Goal: Task Accomplishment & Management: Complete application form

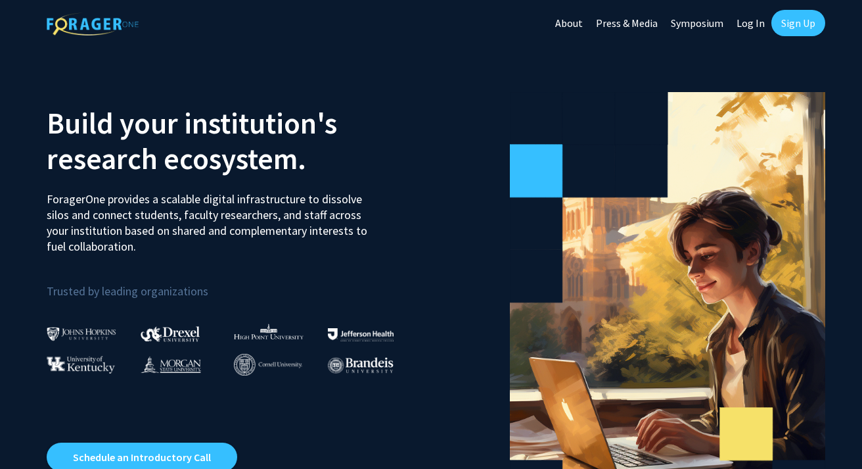
click at [752, 26] on link "Log In" at bounding box center [750, 23] width 41 height 46
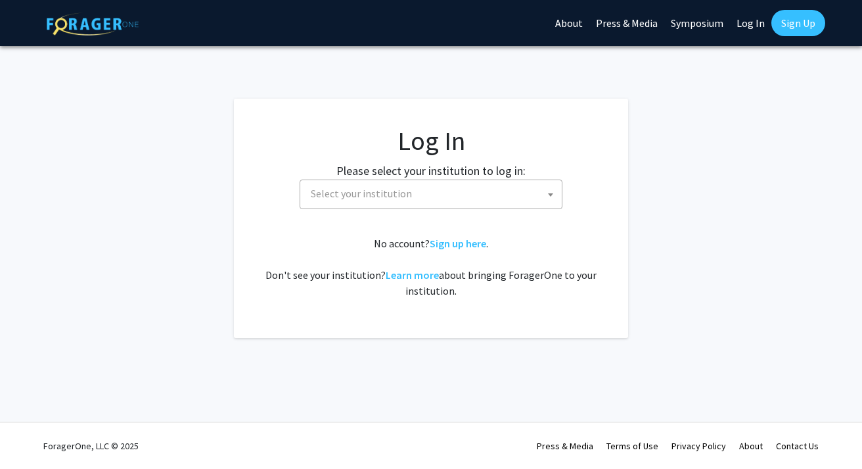
click at [460, 193] on span "Select your institution" at bounding box center [434, 193] width 256 height 27
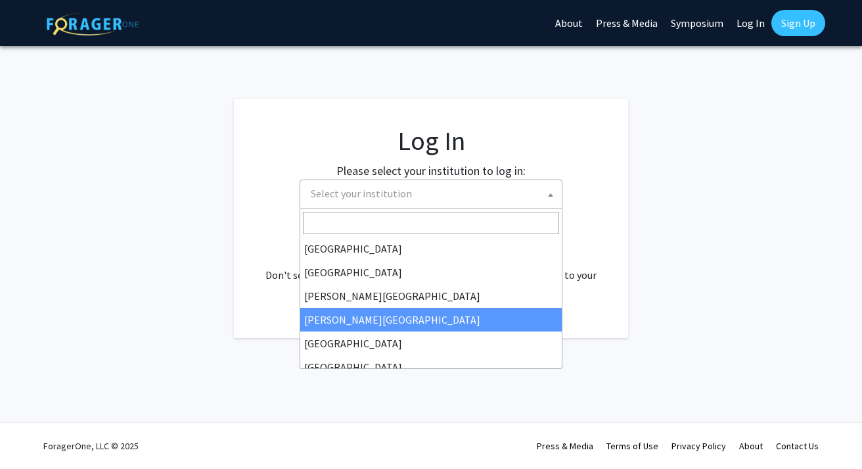
scroll to position [460, 0]
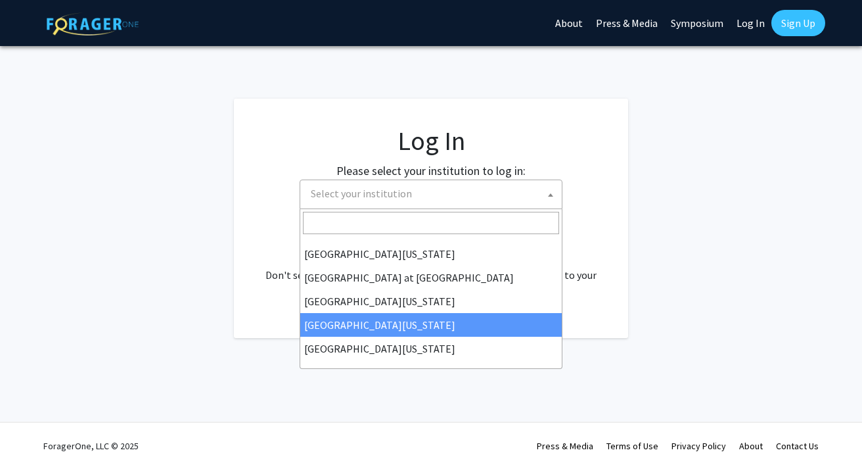
select select "31"
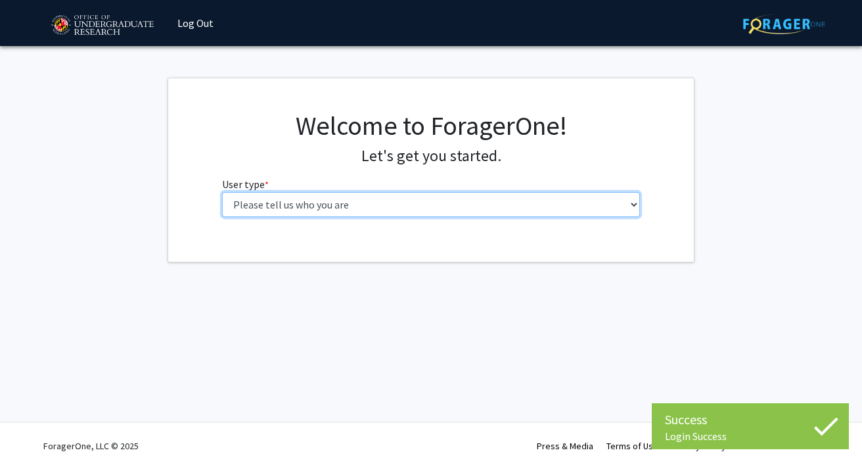
click at [348, 204] on select "Please tell us who you are Undergraduate Student Master's Student Doctoral Cand…" at bounding box center [431, 204] width 419 height 25
select select "5: faculty"
